Goal: Check status: Check status

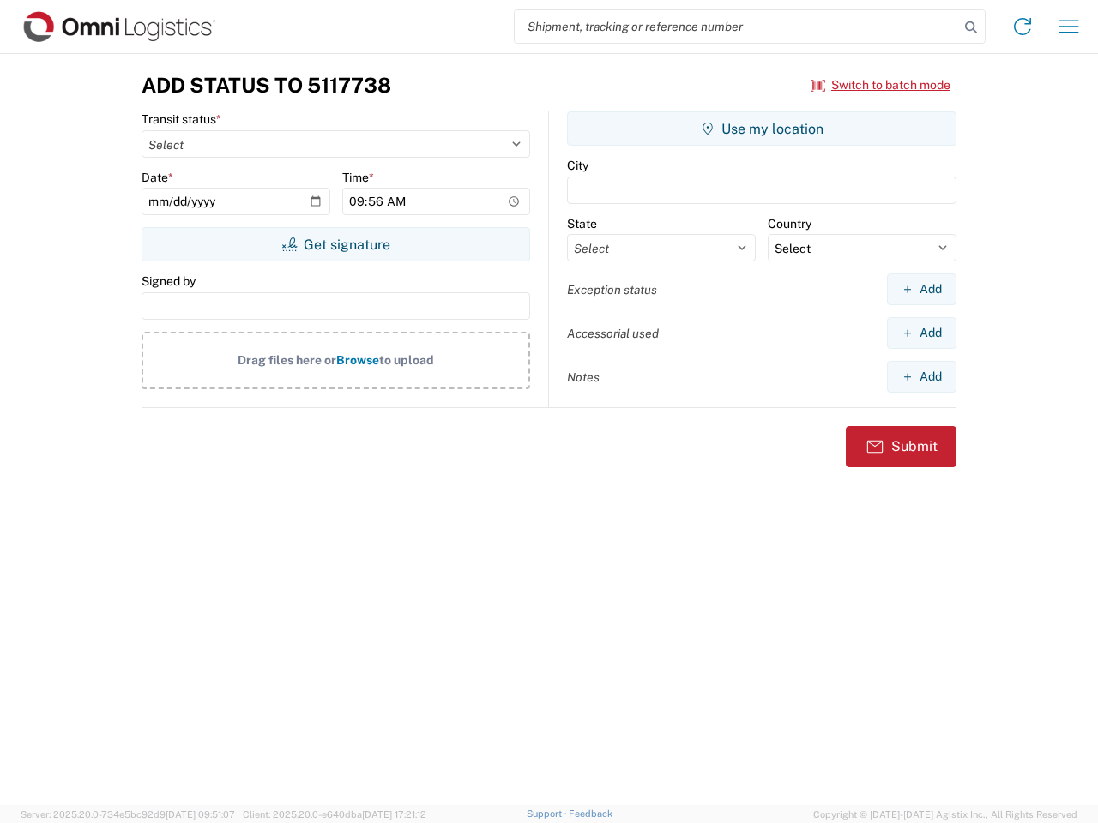
click at [737, 27] on input "search" at bounding box center [737, 26] width 444 height 33
click at [971, 27] on icon at bounding box center [971, 27] width 24 height 24
click at [1022, 27] on icon at bounding box center [1022, 26] width 27 height 27
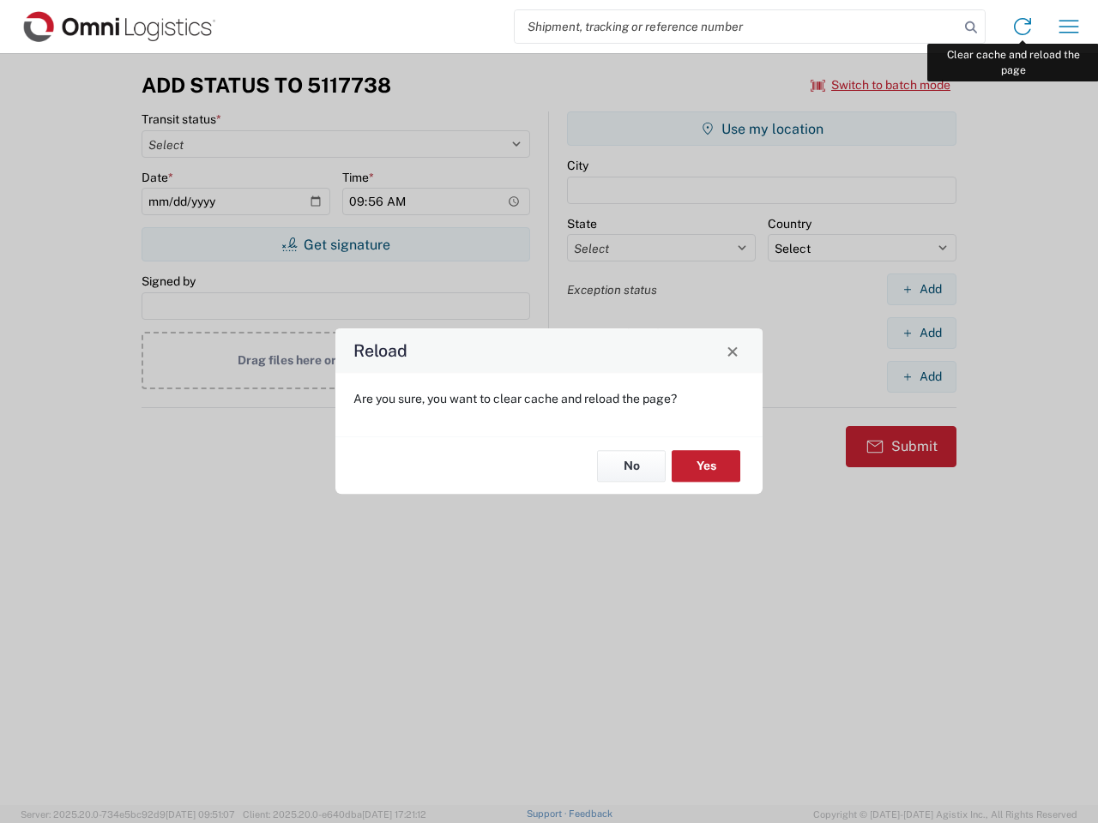
click at [1069, 27] on div "Reload Are you sure, you want to clear cache and reload the page? No Yes" at bounding box center [549, 411] width 1098 height 823
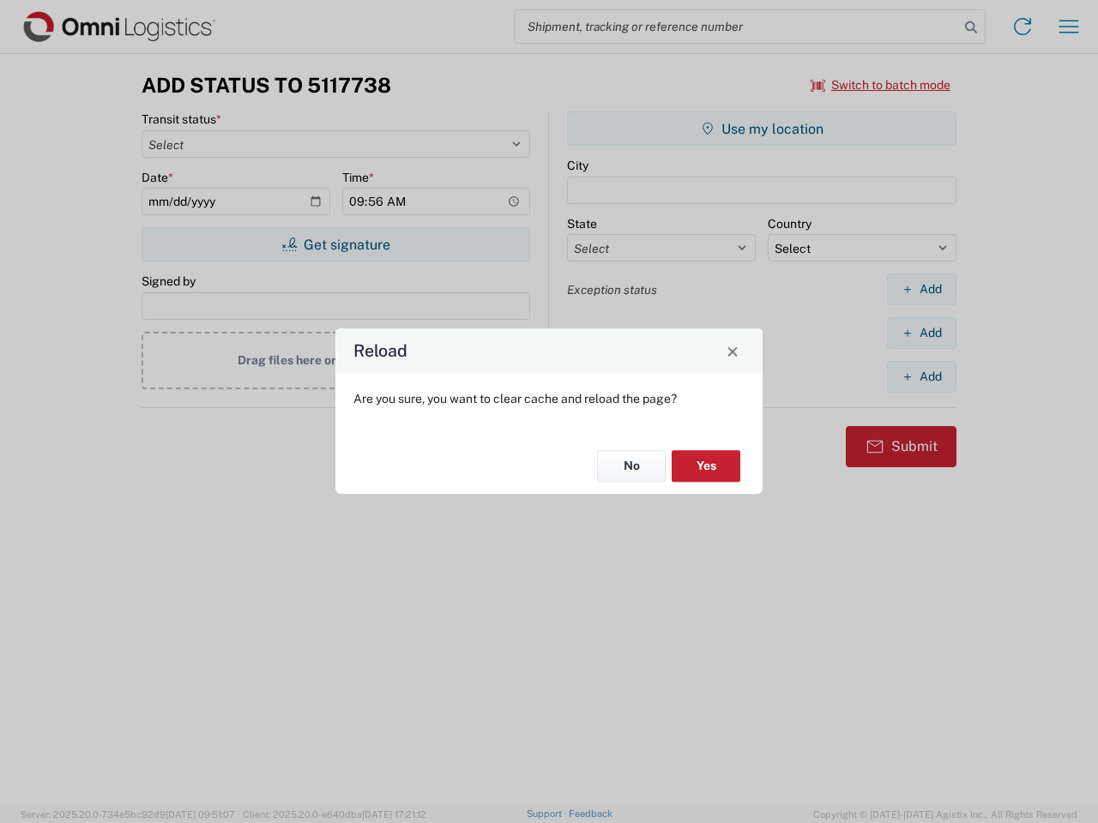
click at [881, 85] on div "Reload Are you sure, you want to clear cache and reload the page? No Yes" at bounding box center [549, 411] width 1098 height 823
click at [335, 244] on div "Reload Are you sure, you want to clear cache and reload the page? No Yes" at bounding box center [549, 411] width 1098 height 823
click at [762, 129] on div "Reload Are you sure, you want to clear cache and reload the page? No Yes" at bounding box center [549, 411] width 1098 height 823
click at [921, 289] on div "Reload Are you sure, you want to clear cache and reload the page? No Yes" at bounding box center [549, 411] width 1098 height 823
click at [921, 333] on div "Reload Are you sure, you want to clear cache and reload the page? No Yes" at bounding box center [549, 411] width 1098 height 823
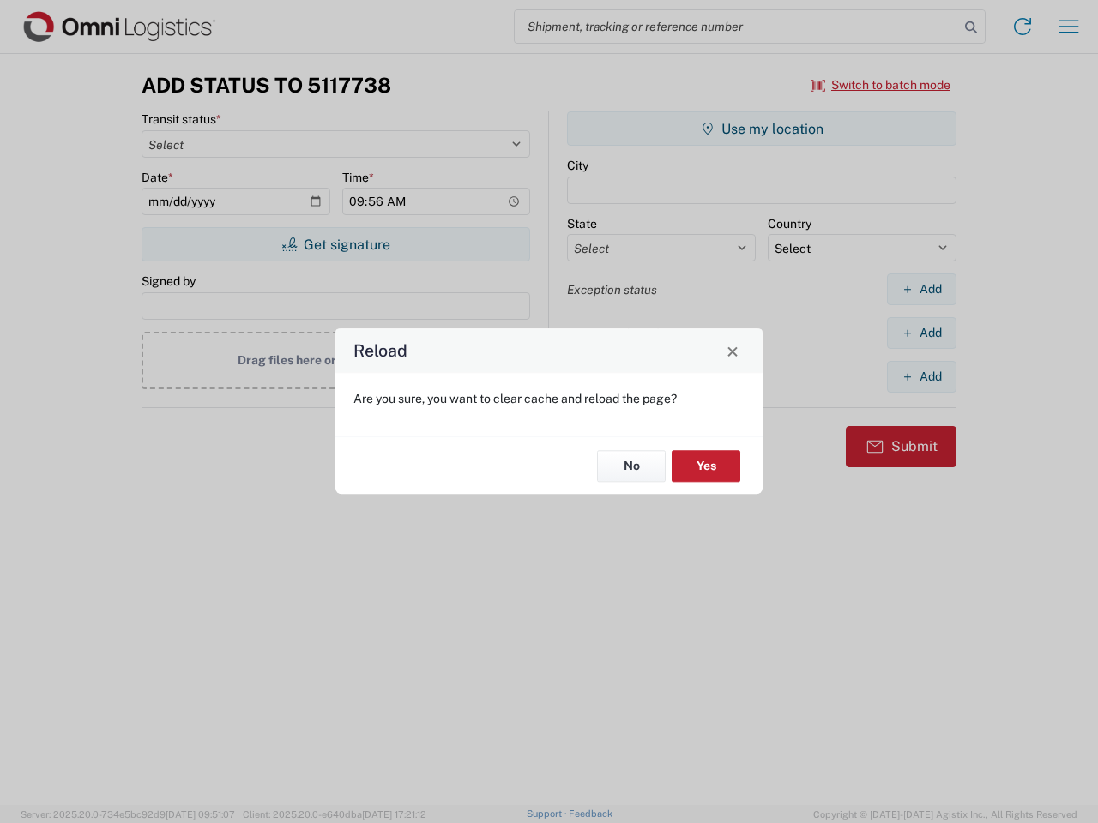
click at [921, 376] on div "Reload Are you sure, you want to clear cache and reload the page? No Yes" at bounding box center [549, 411] width 1098 height 823
